Goal: Transaction & Acquisition: Purchase product/service

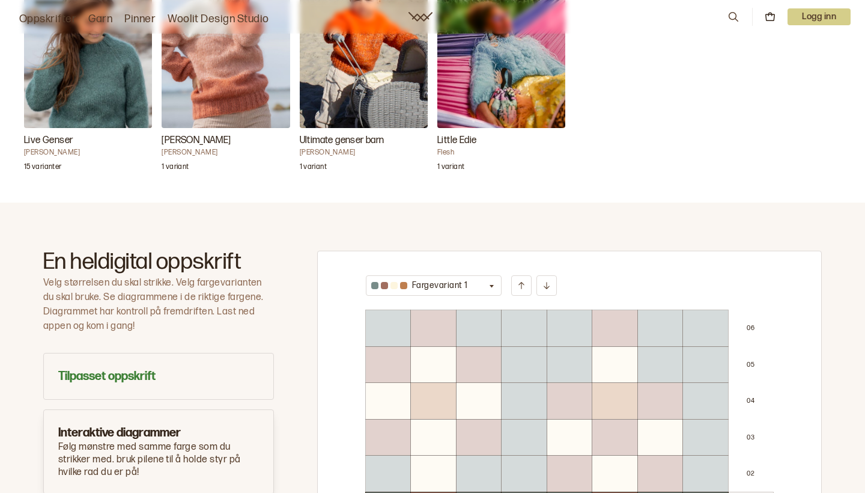
scroll to position [702, 0]
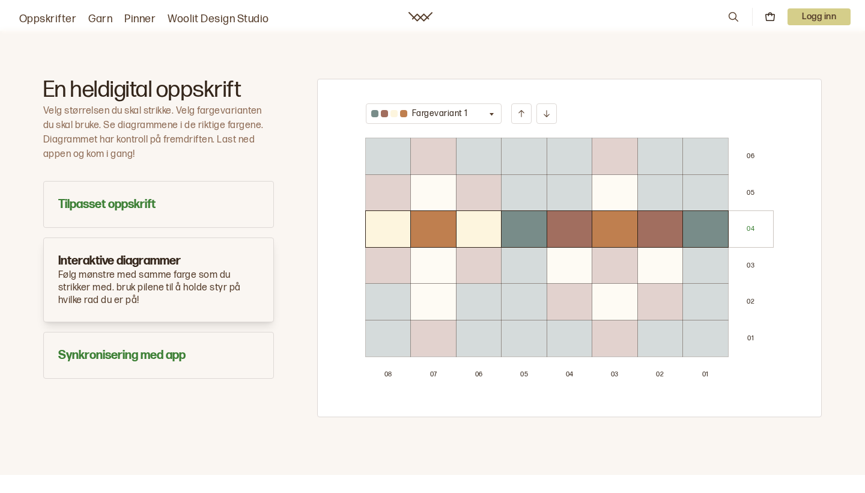
click at [487, 109] on icon "button" at bounding box center [491, 113] width 9 height 9
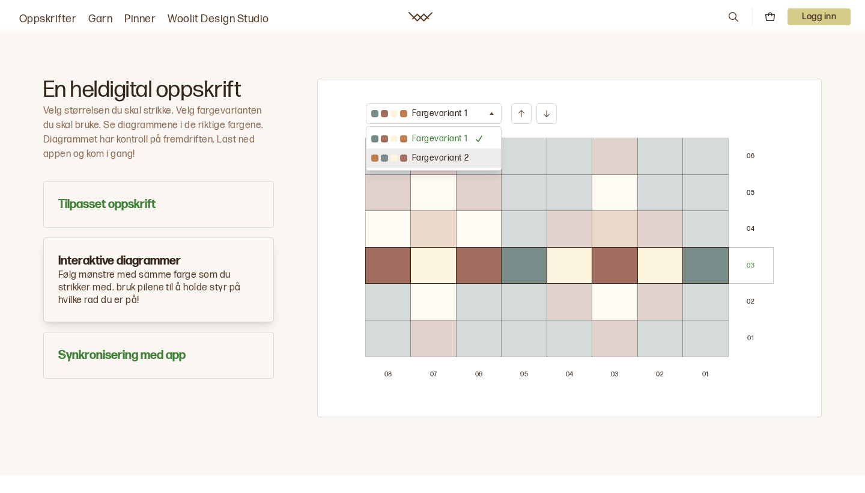
click at [456, 156] on p "Fargevariant 2" at bounding box center [440, 158] width 57 height 12
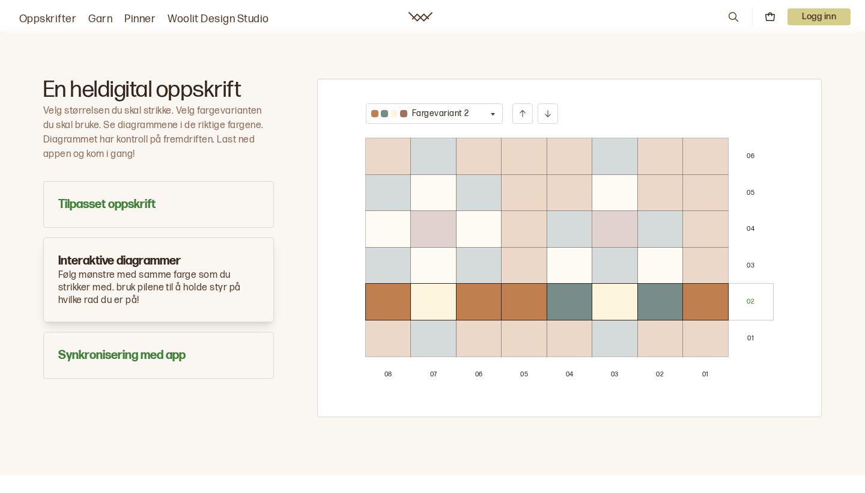
click at [425, 181] on div at bounding box center [433, 193] width 44 height 36
click at [518, 109] on icon at bounding box center [523, 114] width 10 height 10
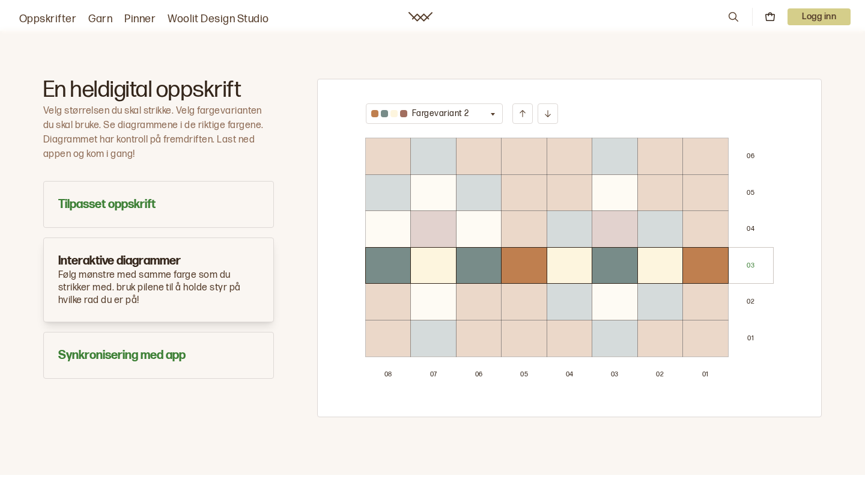
click at [552, 106] on button at bounding box center [548, 113] width 20 height 20
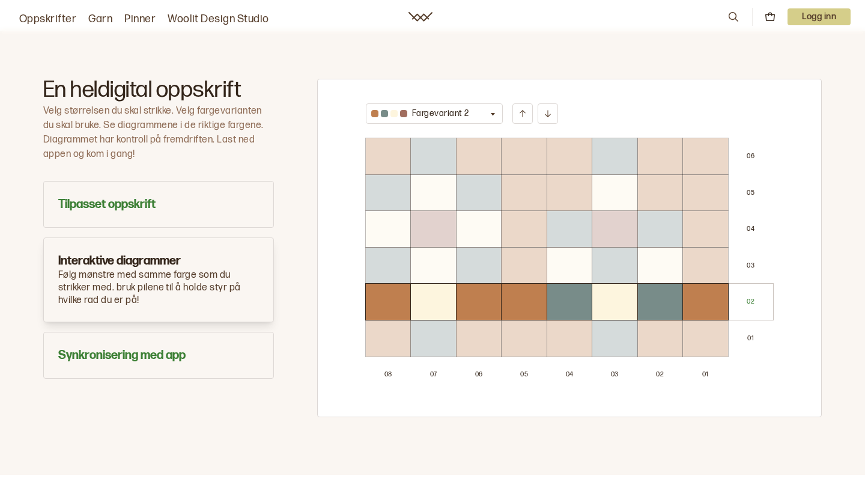
click at [552, 106] on button at bounding box center [548, 113] width 20 height 20
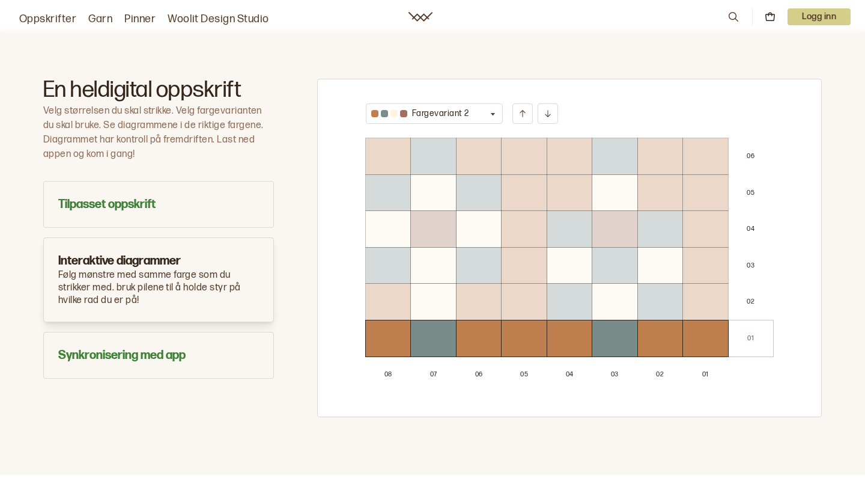
click at [552, 106] on button at bounding box center [548, 113] width 20 height 20
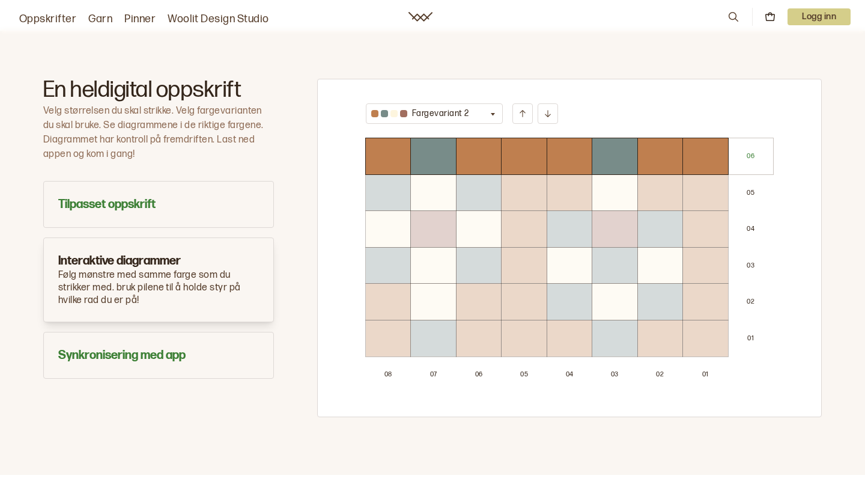
click at [552, 106] on button at bounding box center [548, 113] width 20 height 20
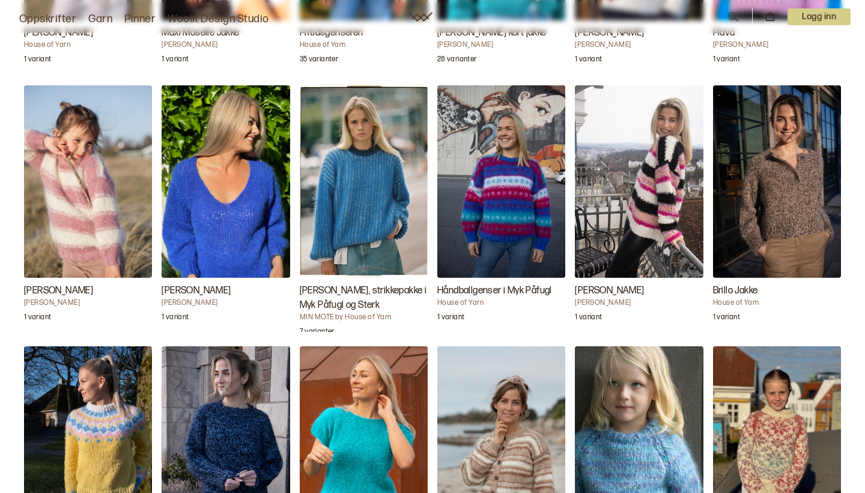
scroll to position [3115, 0]
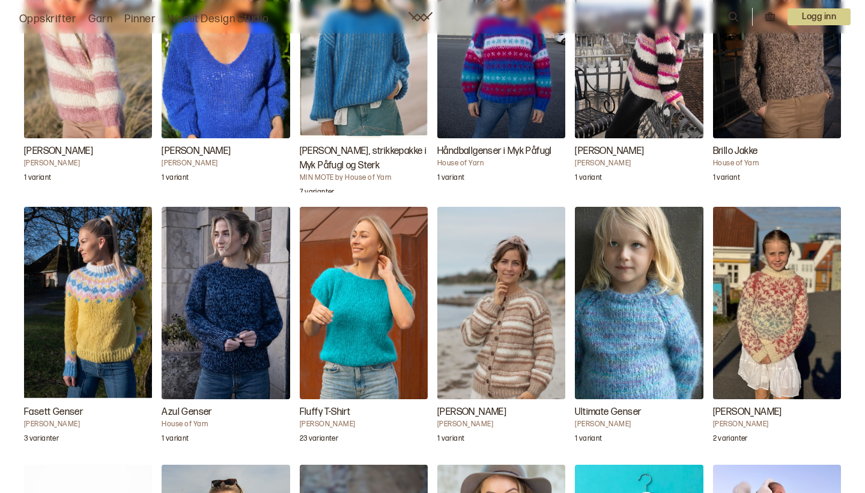
click at [365, 55] on img "Toni-genseren, strikkepakke i Myk Påfugl og Sterk" at bounding box center [364, 42] width 128 height 192
